Goal: Information Seeking & Learning: Find specific fact

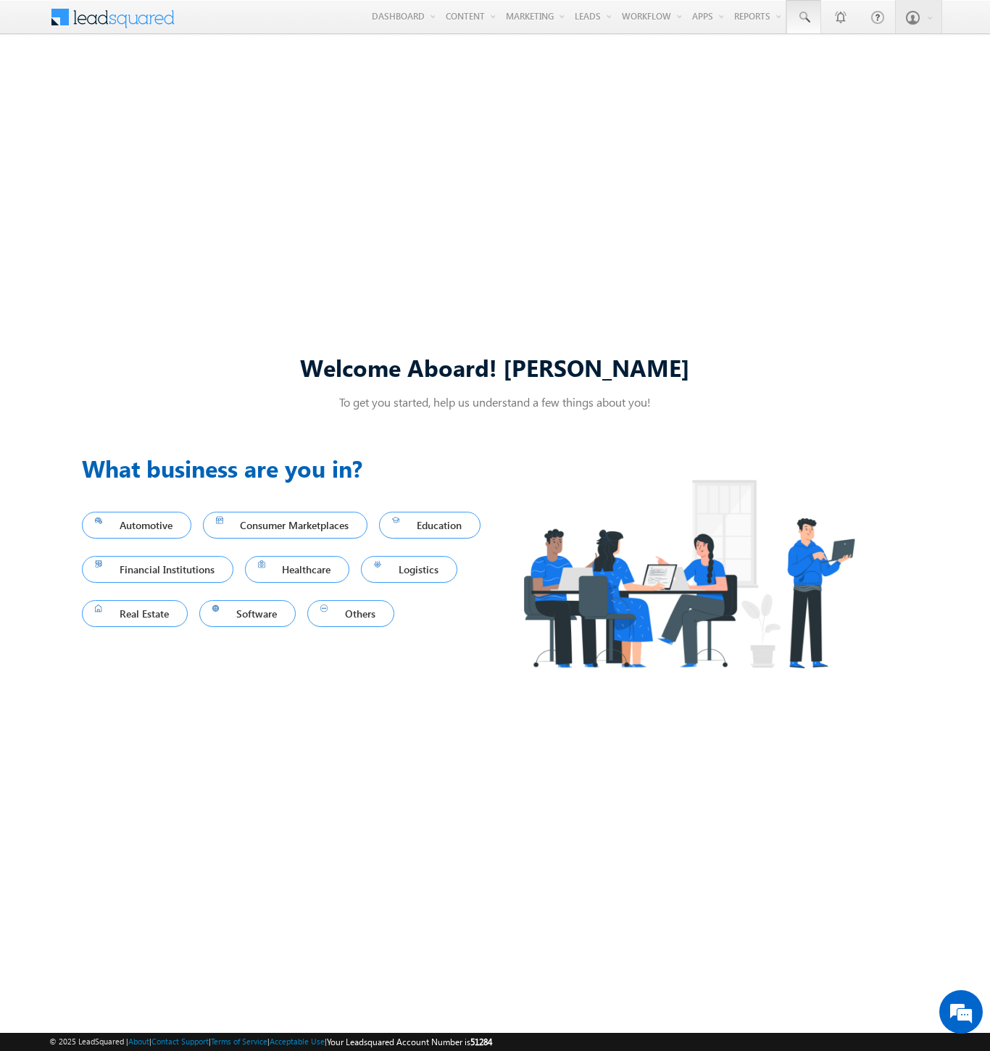
click at [803, 17] on span at bounding box center [804, 17] width 14 height 14
type input "8971857394"
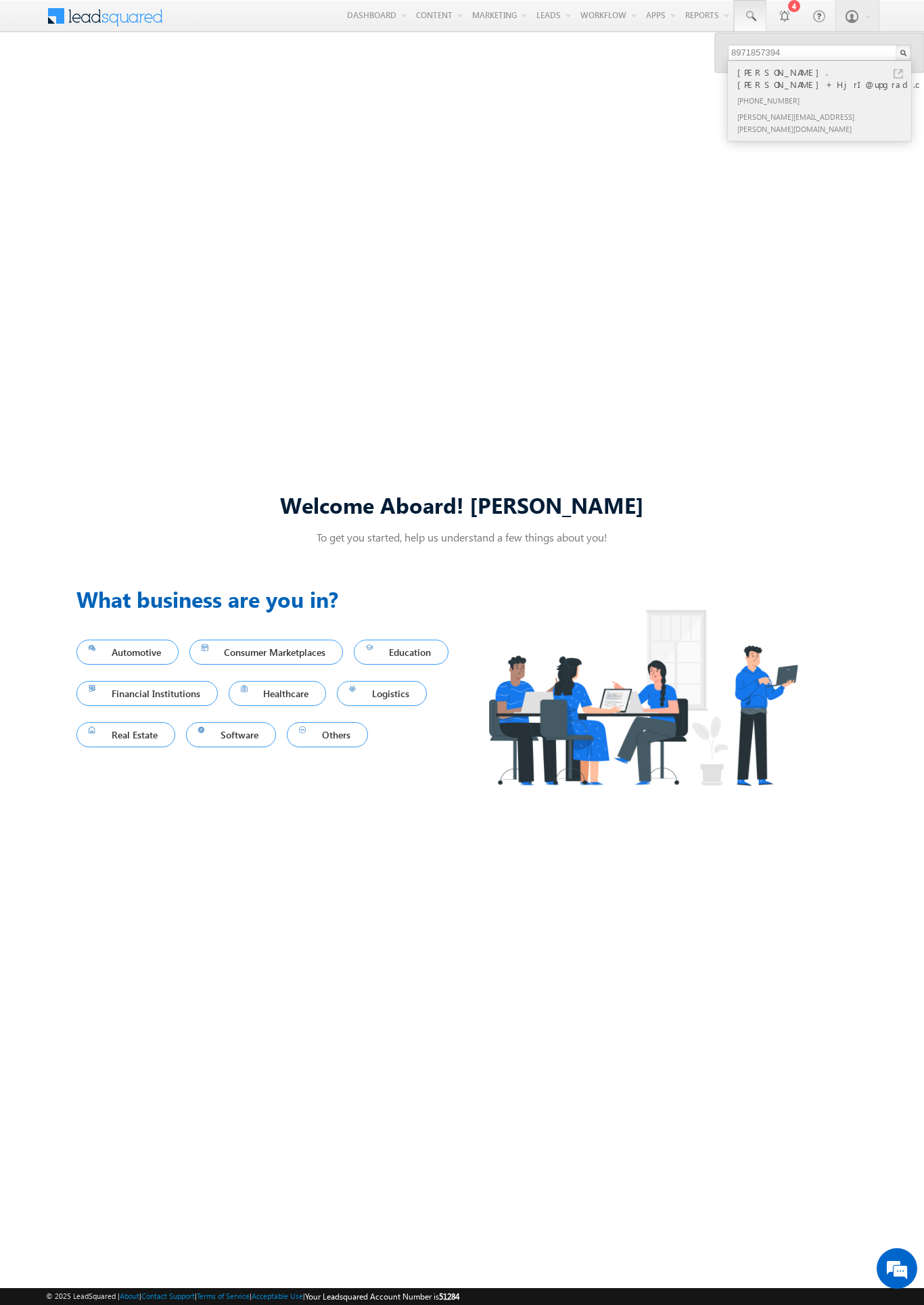
click at [826, 68] on div "sudheer.setty+HjrI@upgrad.c..." at bounding box center [825, 78] width 181 height 27
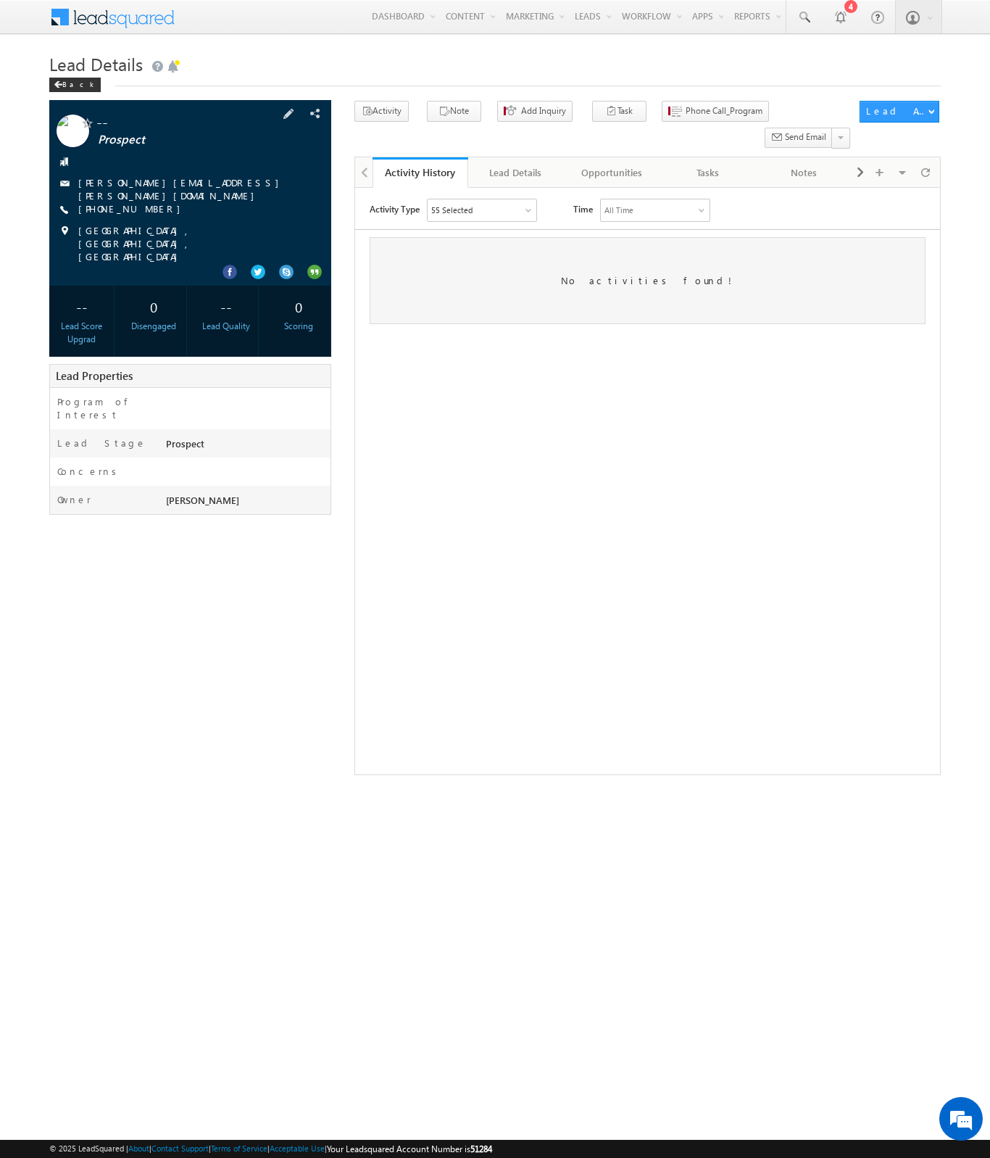
click at [146, 182] on link "[PERSON_NAME][EMAIL_ADDRESS][PERSON_NAME][DOMAIN_NAME]" at bounding box center [182, 188] width 208 height 25
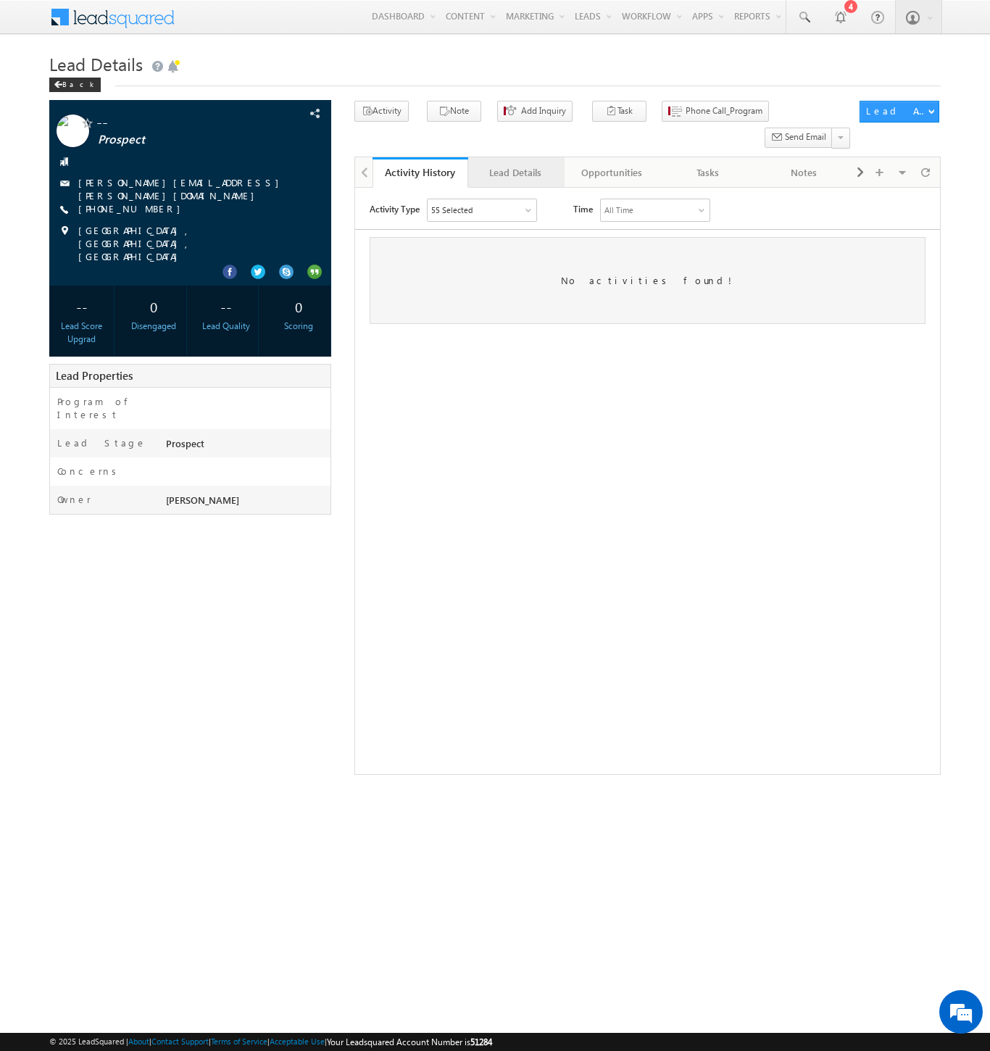
click at [515, 164] on div "Lead Details" at bounding box center [515, 172] width 71 height 17
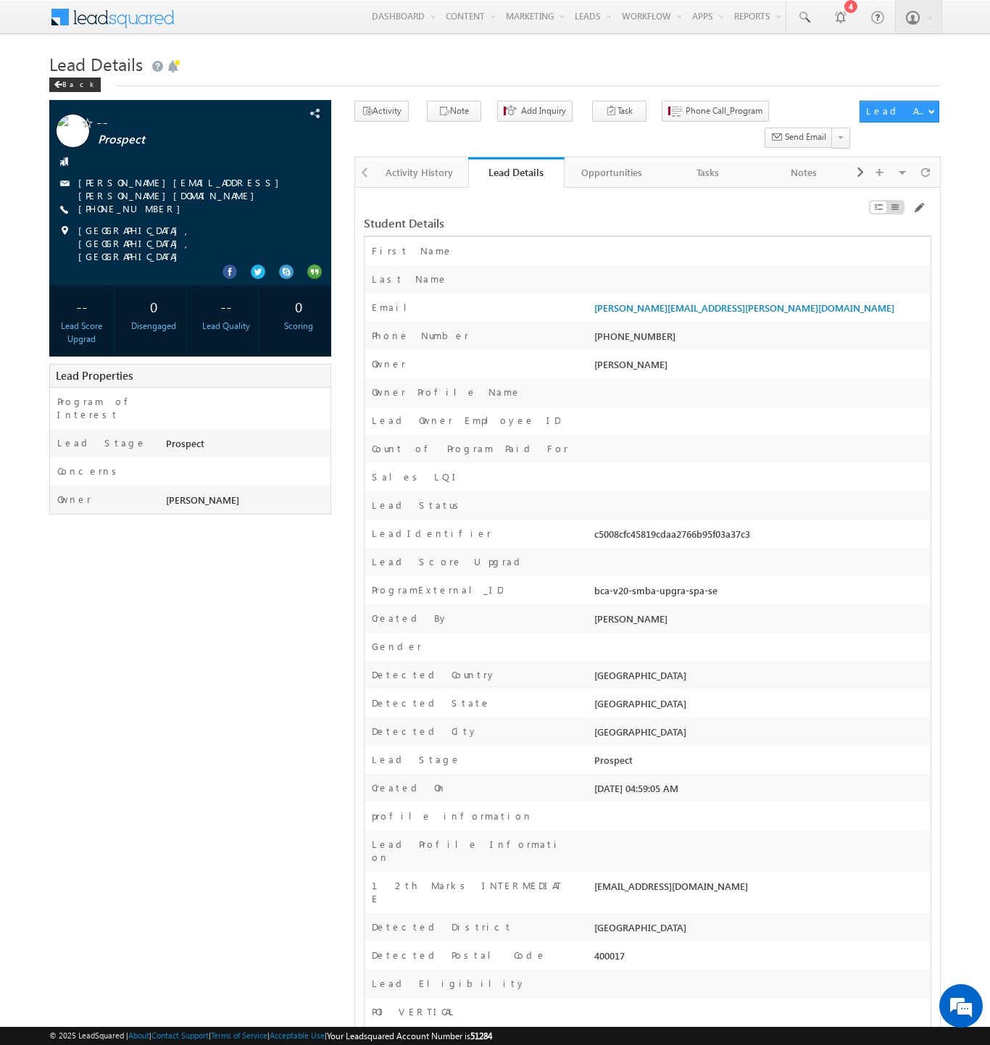
click at [123, 12] on span at bounding box center [122, 15] width 105 height 25
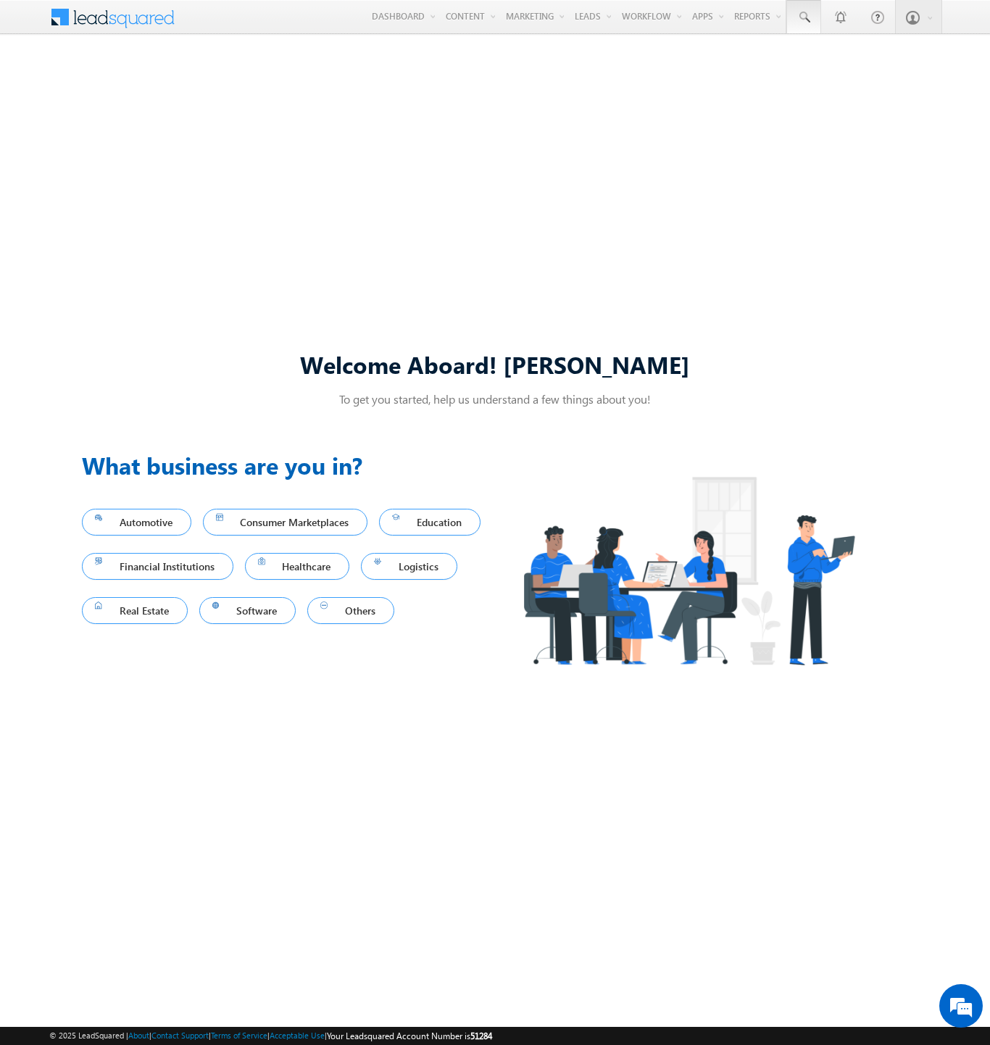
click at [803, 17] on span at bounding box center [804, 17] width 14 height 14
type input "8971857394"
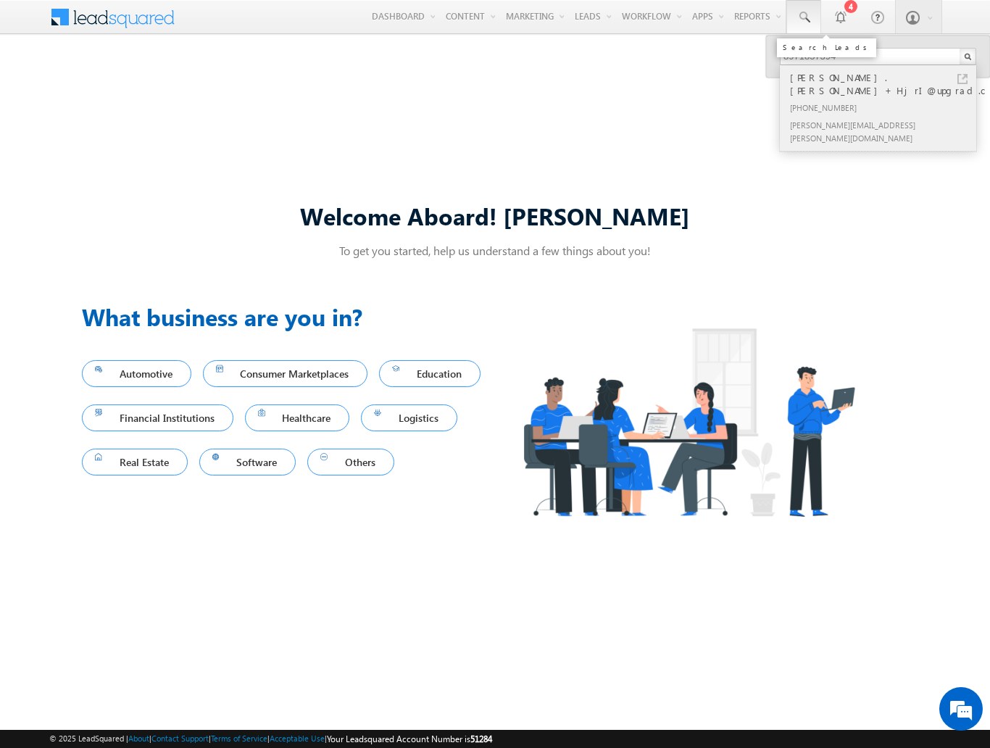
click at [884, 99] on div "[PHONE_NUMBER]" at bounding box center [884, 107] width 194 height 17
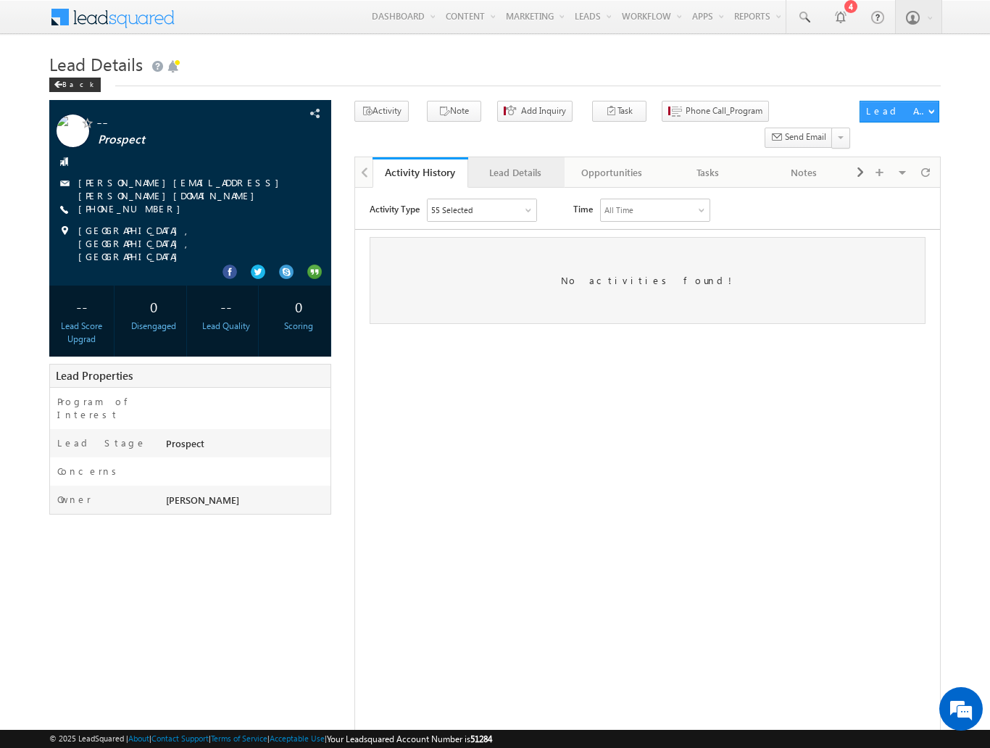
click at [515, 164] on div "Lead Details" at bounding box center [515, 172] width 71 height 17
